Goal: Information Seeking & Learning: Learn about a topic

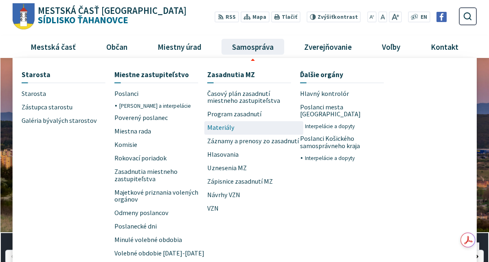
click at [218, 128] on span "Materiály" at bounding box center [220, 127] width 27 height 13
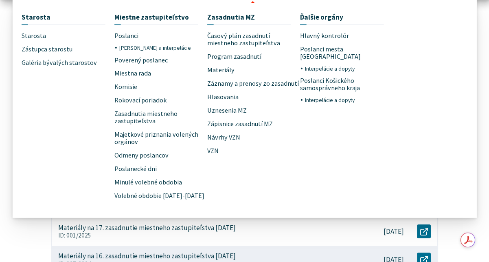
scroll to position [163, 0]
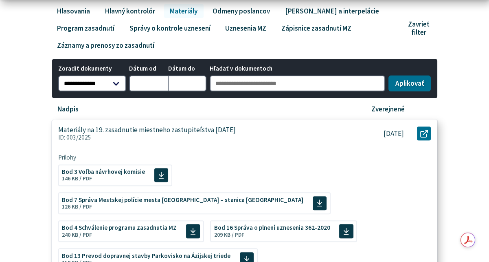
click at [268, 139] on p "ID: 003/2025" at bounding box center [202, 137] width 288 height 7
click at [104, 251] on span "Bod 13 Prevod dopravnej stavby Parkovisko na Ázijskej triede" at bounding box center [146, 254] width 169 height 6
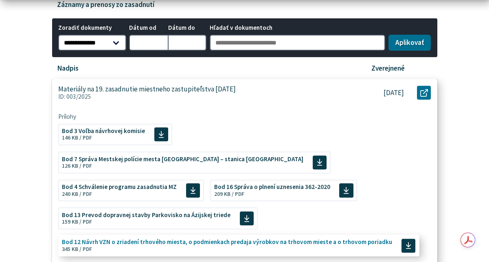
click at [190, 239] on span "Bod 12 Návrh VZN o zriadení trhového miesta, o podmienkach predaja výrobkov na …" at bounding box center [227, 242] width 330 height 6
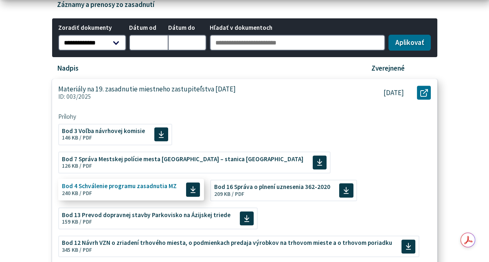
scroll to position [285, 0]
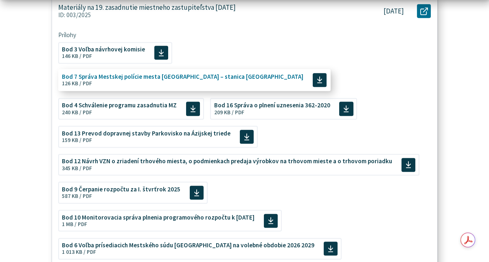
click at [254, 70] on span "Bod 7 Správa Mestskej polície mesta Košice – stanica Ťahanovce Veľkosť a typ sú…" at bounding box center [183, 79] width 242 height 19
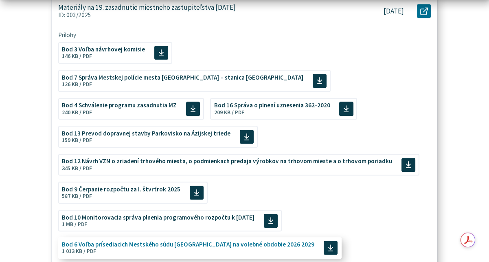
click at [167, 238] on span "Bod 6 Voľba prísediacich Mestského súdu Košice na volebné obdobie 2026 2029 Veľ…" at bounding box center [188, 247] width 253 height 19
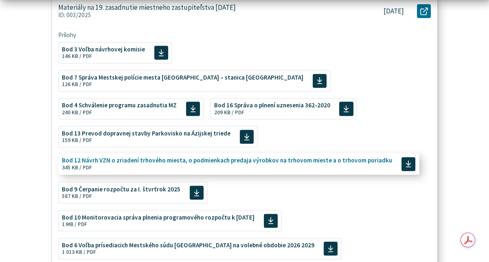
click at [224, 157] on span "Bod 12 Návrh VZN o zriadení trhového miesta, o podmienkach predaja výrobkov na …" at bounding box center [227, 160] width 330 height 6
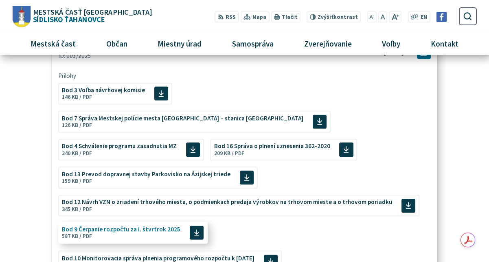
scroll to position [163, 0]
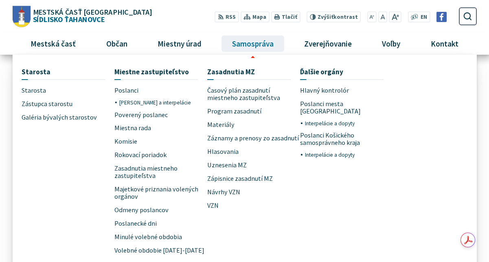
click at [243, 44] on span "Samospráva" at bounding box center [253, 44] width 48 height 22
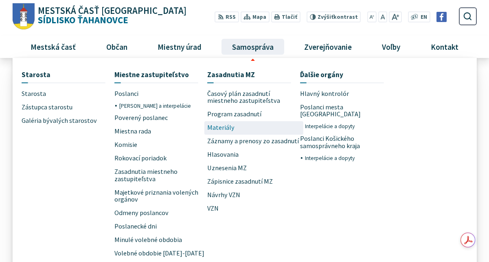
click at [217, 124] on span "Materiály" at bounding box center [220, 127] width 27 height 13
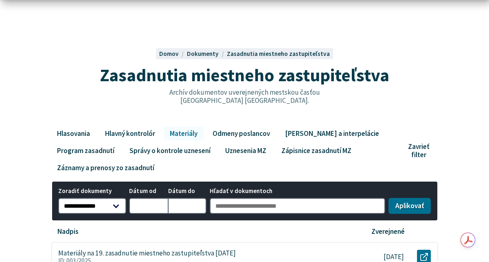
scroll to position [163, 0]
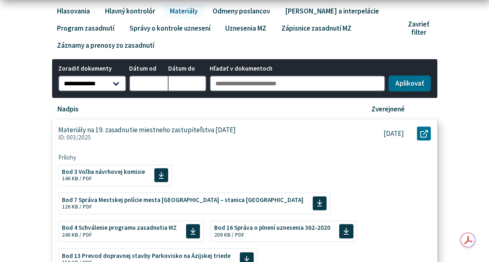
click at [219, 129] on p "Materiály na 19. zasadnutie miestneho zastupiteľstva 3. 9. 2025" at bounding box center [147, 129] width 178 height 9
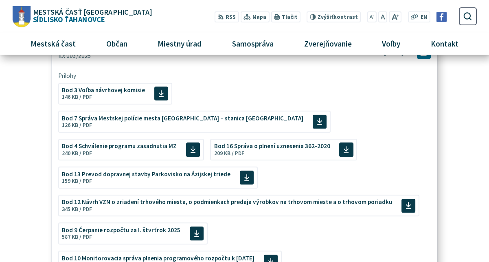
scroll to position [204, 0]
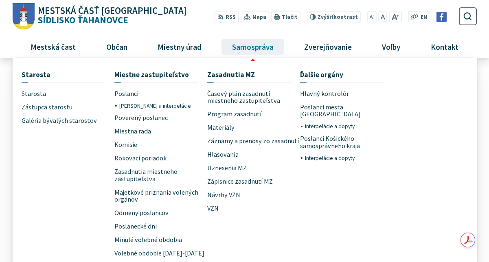
click at [244, 44] on span "Samospráva" at bounding box center [253, 46] width 48 height 22
click at [220, 125] on span "Materiály" at bounding box center [220, 127] width 27 height 13
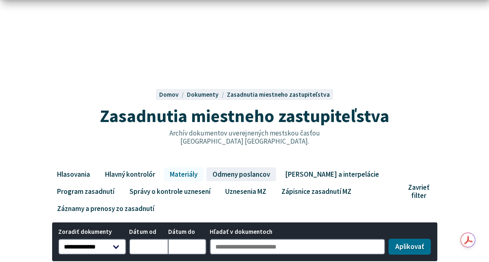
scroll to position [163, 0]
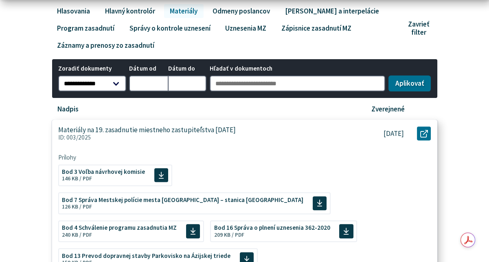
click at [194, 130] on p "Materiály na 19. zasadnutie miestneho zastupiteľstva [DATE]" at bounding box center [147, 129] width 178 height 9
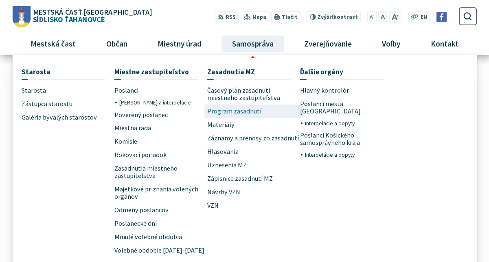
click at [225, 112] on span "Program zasadnutí" at bounding box center [234, 110] width 54 height 13
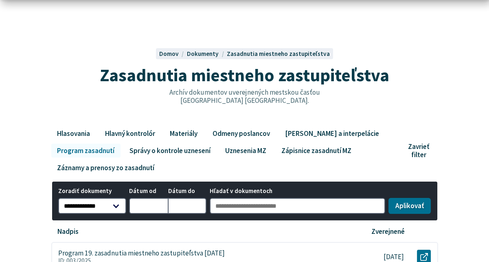
scroll to position [163, 0]
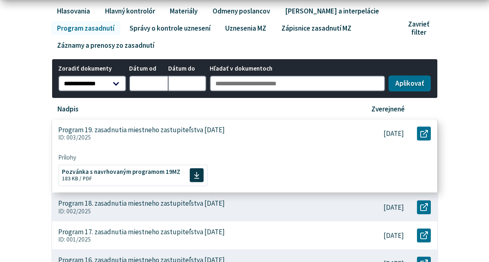
click at [202, 130] on p "Program 19. zasadnutia miestneho zastupiteľstva 03. 09. 2025" at bounding box center [141, 129] width 167 height 9
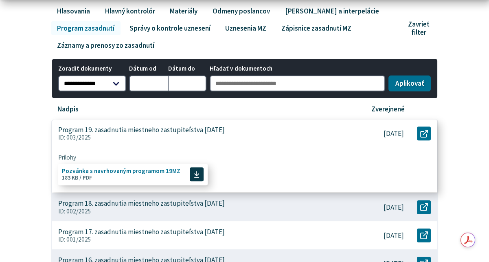
click at [128, 174] on span "Pozvánka s navrhovaným programom 19MZ" at bounding box center [121, 170] width 119 height 6
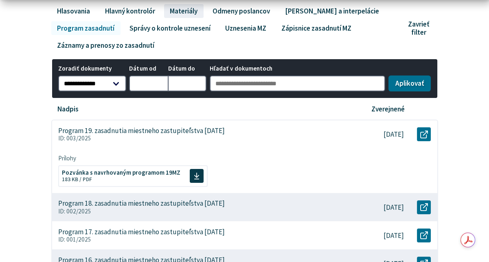
click at [184, 13] on link "Materiály" at bounding box center [184, 11] width 40 height 14
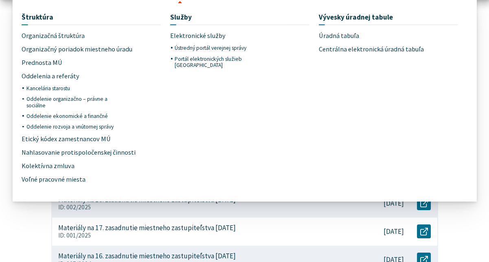
scroll to position [41, 0]
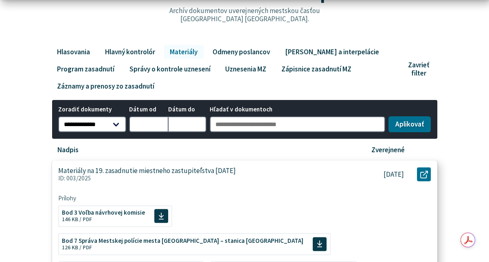
click at [213, 174] on p "Materiály na 19. zasadnutie miestneho zastupiteľstva [DATE]" at bounding box center [147, 170] width 178 height 9
click at [147, 172] on p "Materiály na 19. zasadnutie miestneho zastupiteľstva [DATE]" at bounding box center [147, 170] width 178 height 9
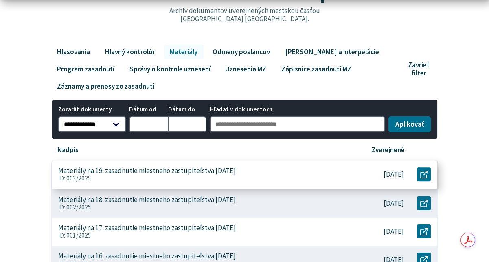
scroll to position [244, 0]
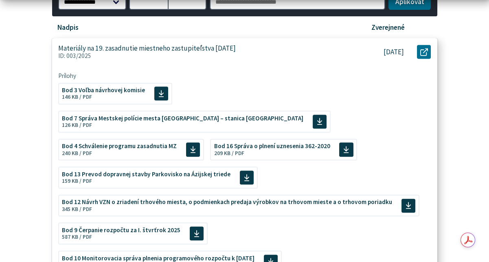
click at [168, 55] on p "ID: 003/2025" at bounding box center [202, 55] width 288 height 7
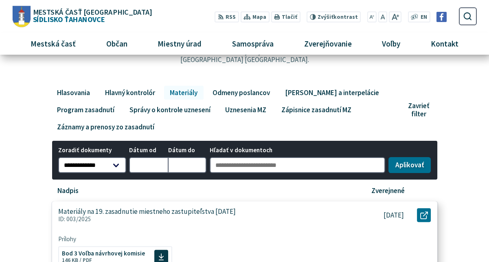
scroll to position [0, 0]
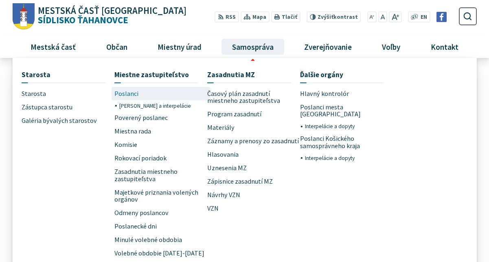
click at [123, 95] on span "Poslanci" at bounding box center [126, 93] width 24 height 13
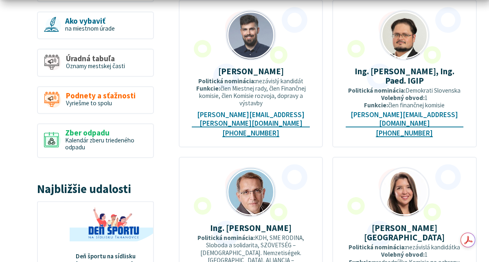
scroll to position [815, 0]
